Goal: Find specific fact

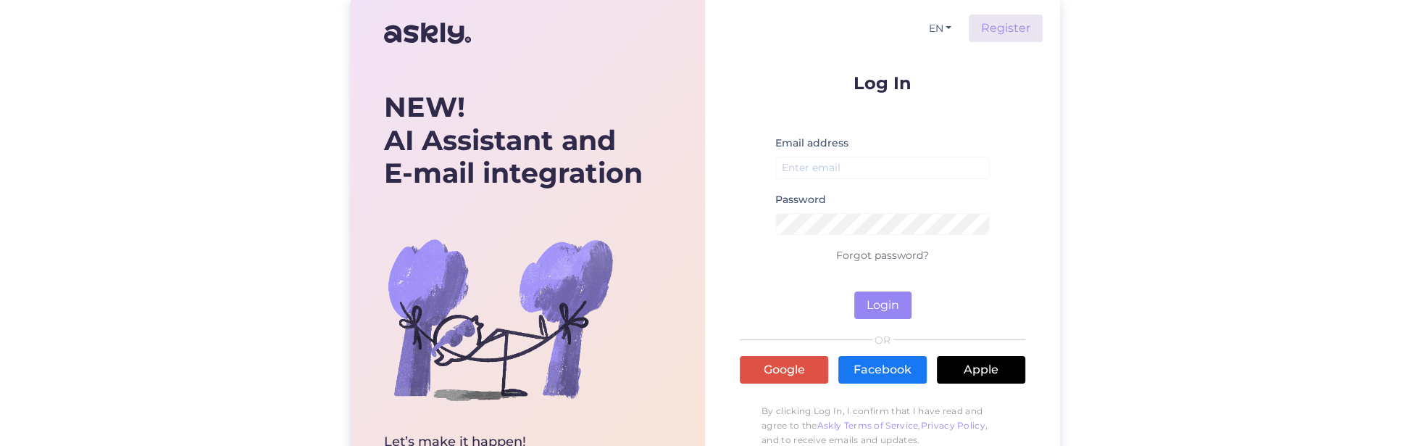
scroll to position [577, 0]
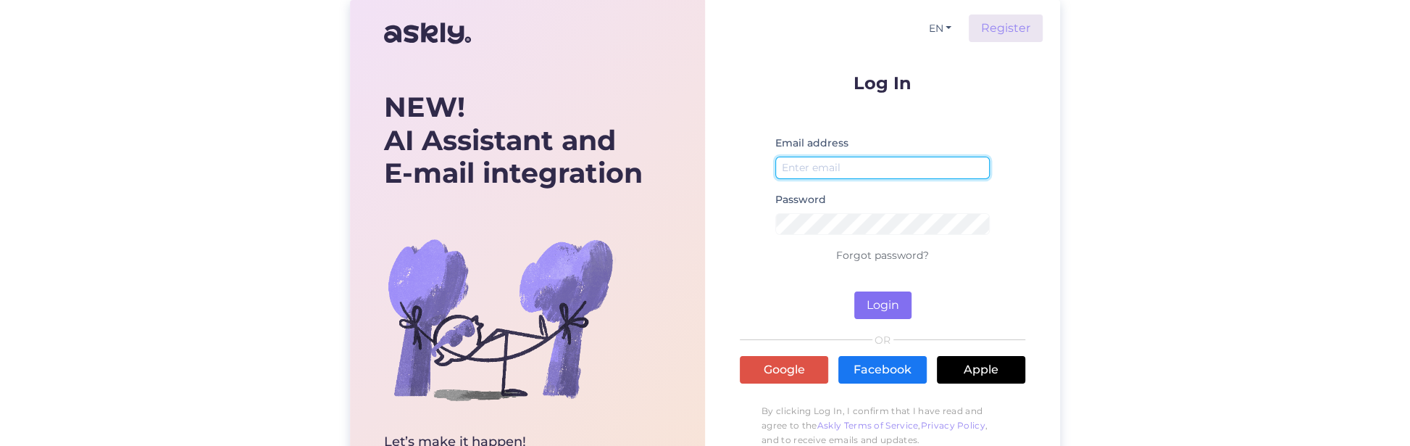
type input "[PERSON_NAME][EMAIL_ADDRESS][DOMAIN_NAME]"
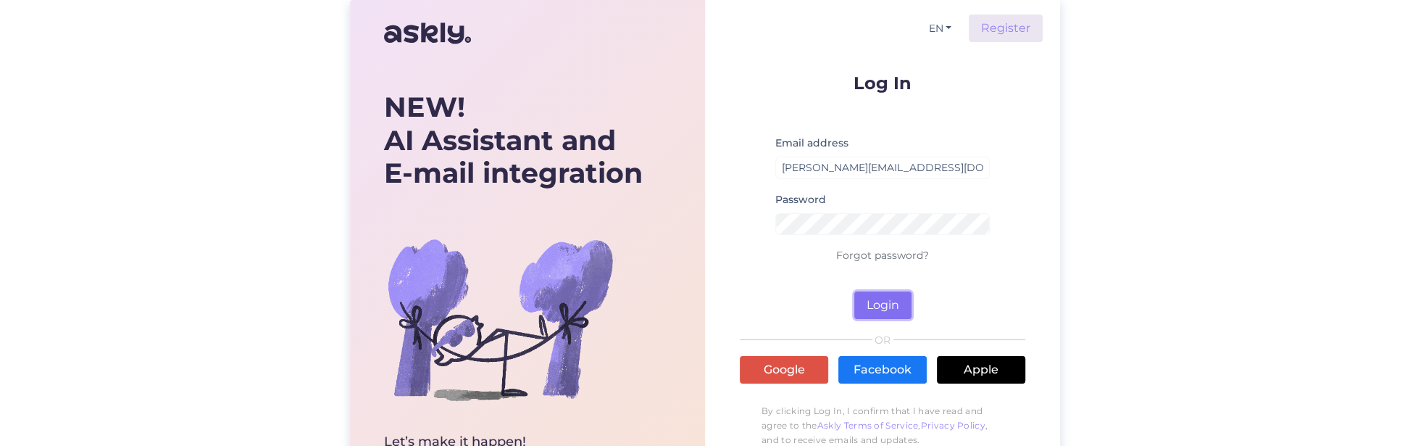
click at [872, 306] on button "Login" at bounding box center [882, 305] width 57 height 28
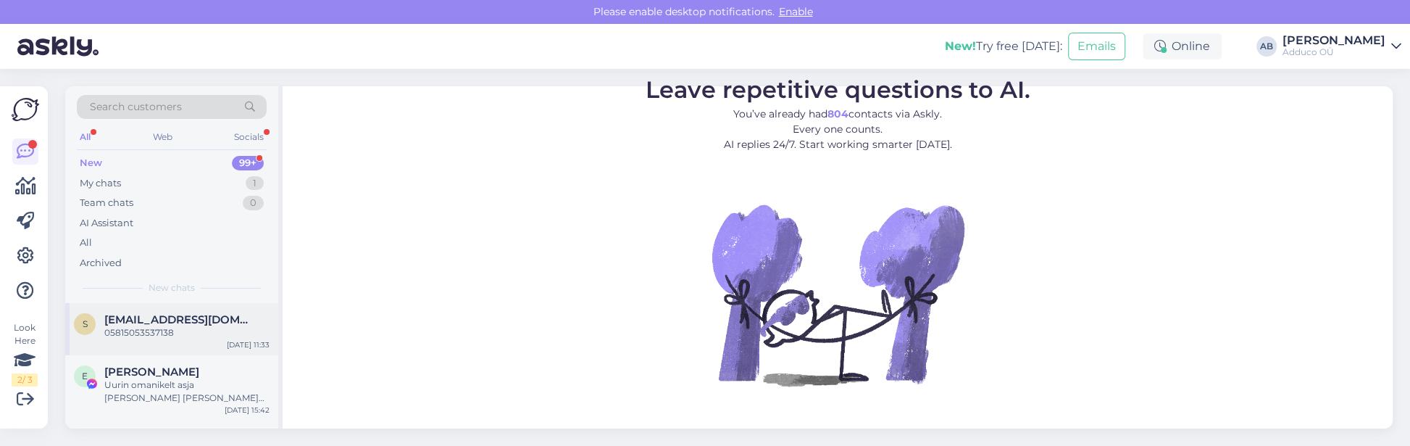
click at [160, 316] on span "[EMAIL_ADDRESS][DOMAIN_NAME]" at bounding box center [179, 319] width 151 height 13
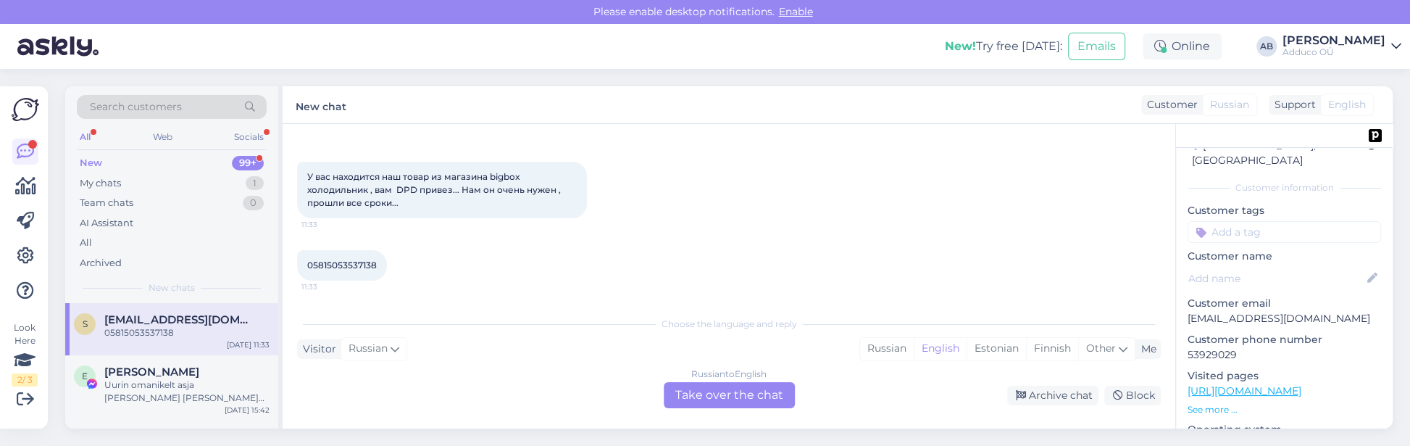
scroll to position [96, 0]
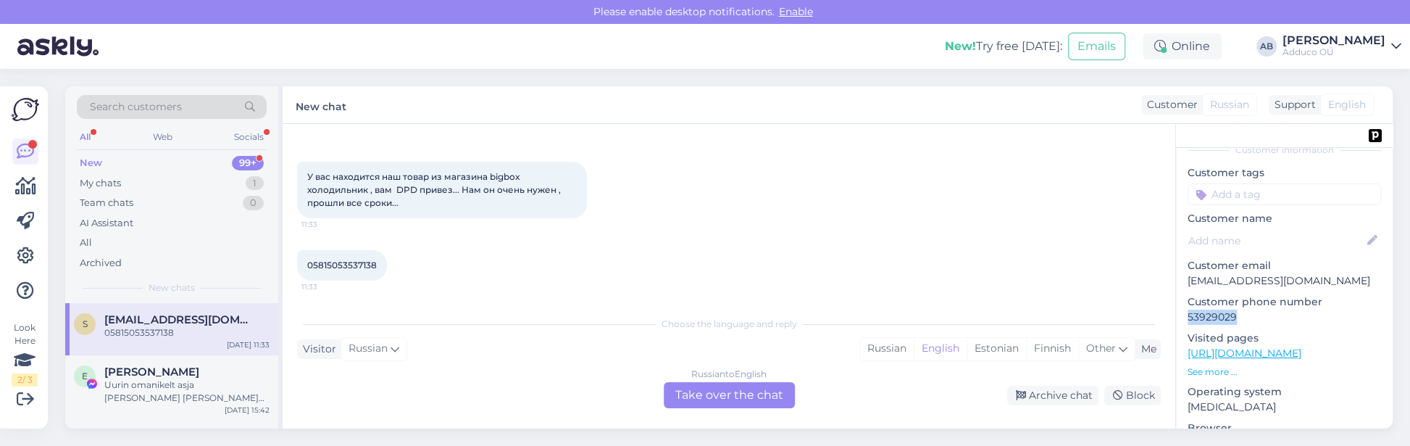
drag, startPoint x: 1253, startPoint y: 300, endPoint x: 1180, endPoint y: 299, distance: 73.2
type textarea "53929029"
click at [1180, 299] on div "i # ifzyj5dq Offline [GEOGRAPHIC_DATA], [GEOGRAPHIC_DATA] Customer information …" at bounding box center [1284, 355] width 217 height 606
copy p "53929029"
